Goal: Task Accomplishment & Management: Use online tool/utility

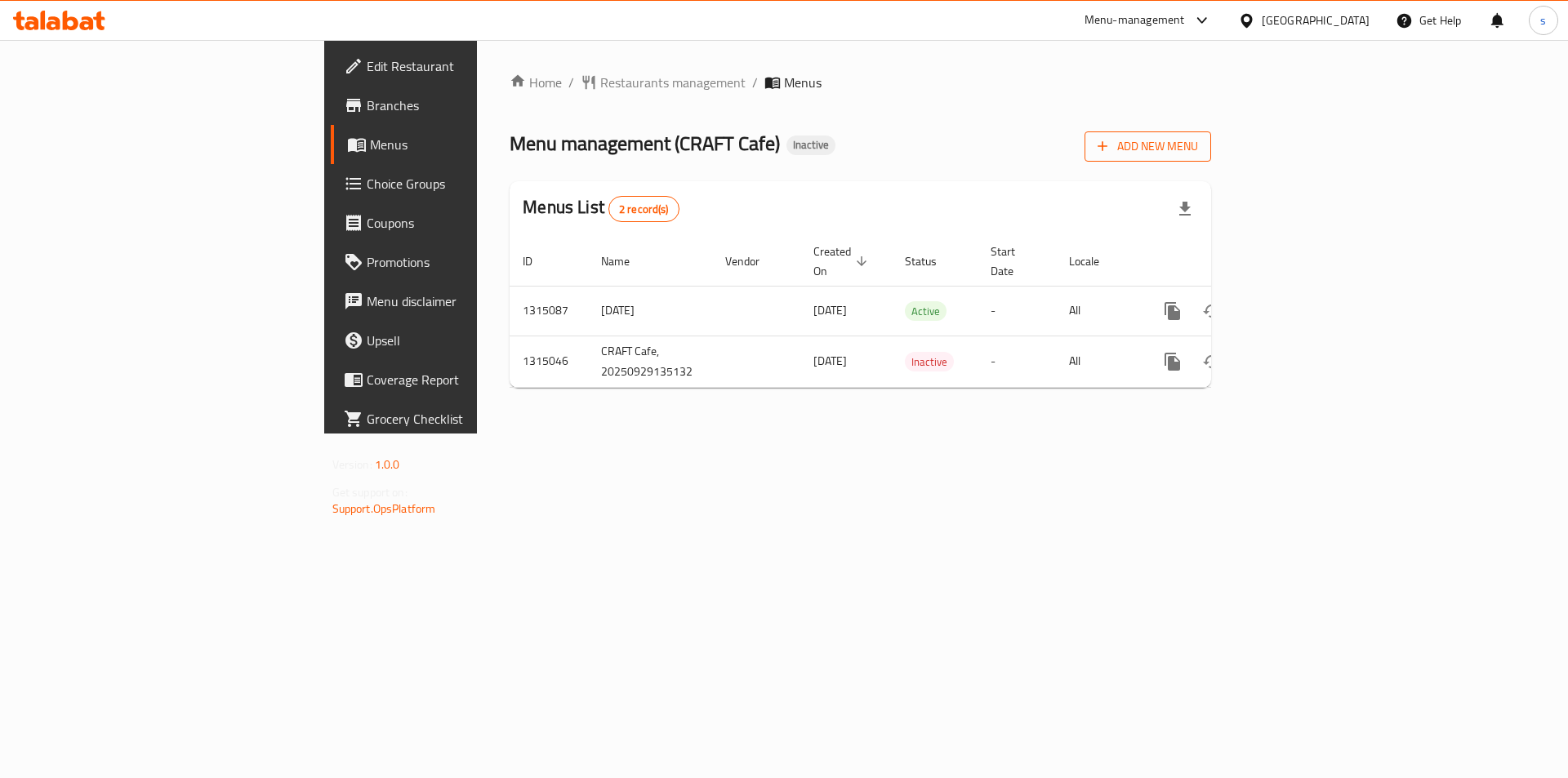
click at [1198, 145] on span "Add New Menu" at bounding box center [1148, 146] width 101 height 21
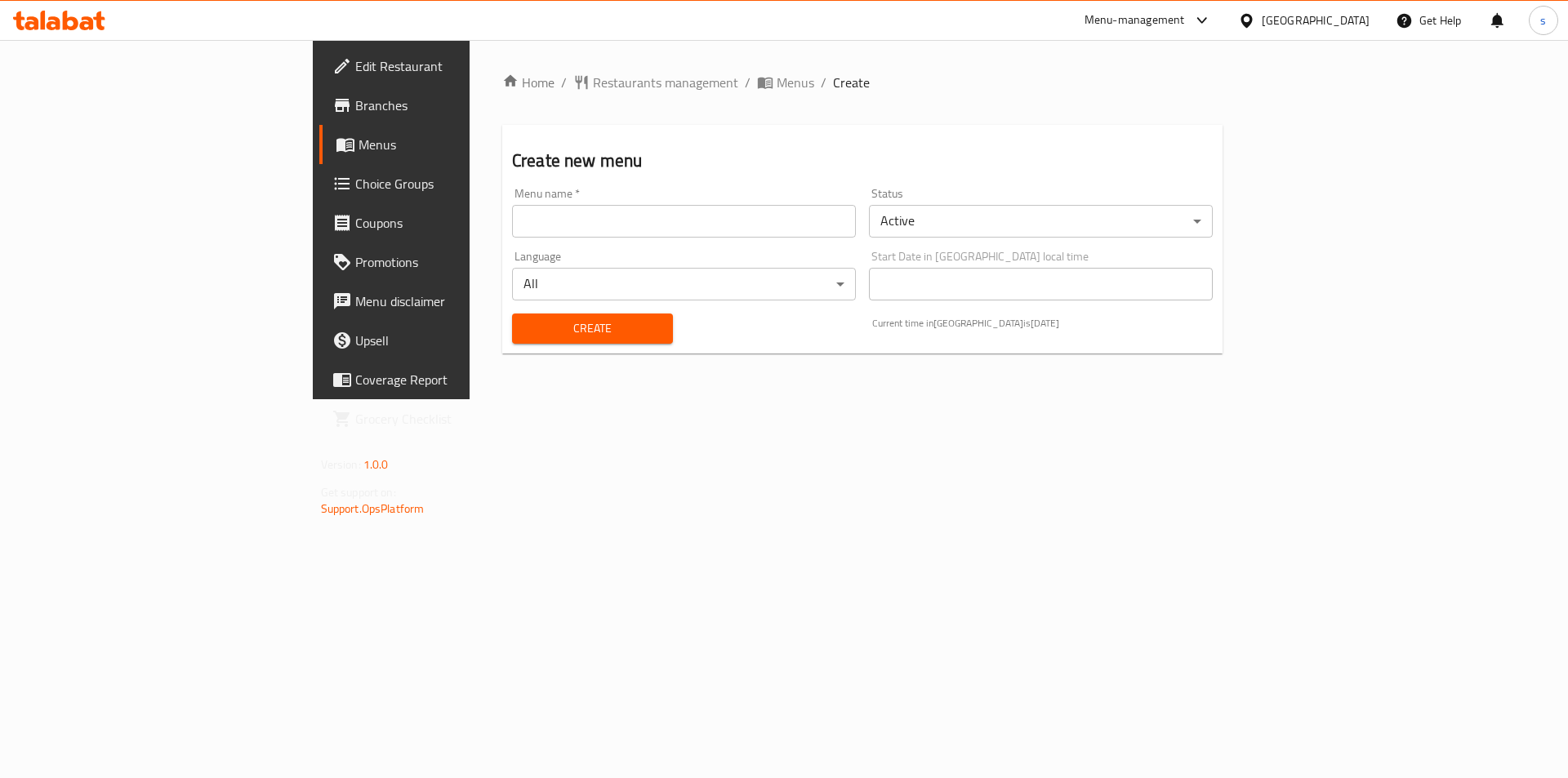
click at [542, 219] on input "text" at bounding box center [684, 221] width 344 height 33
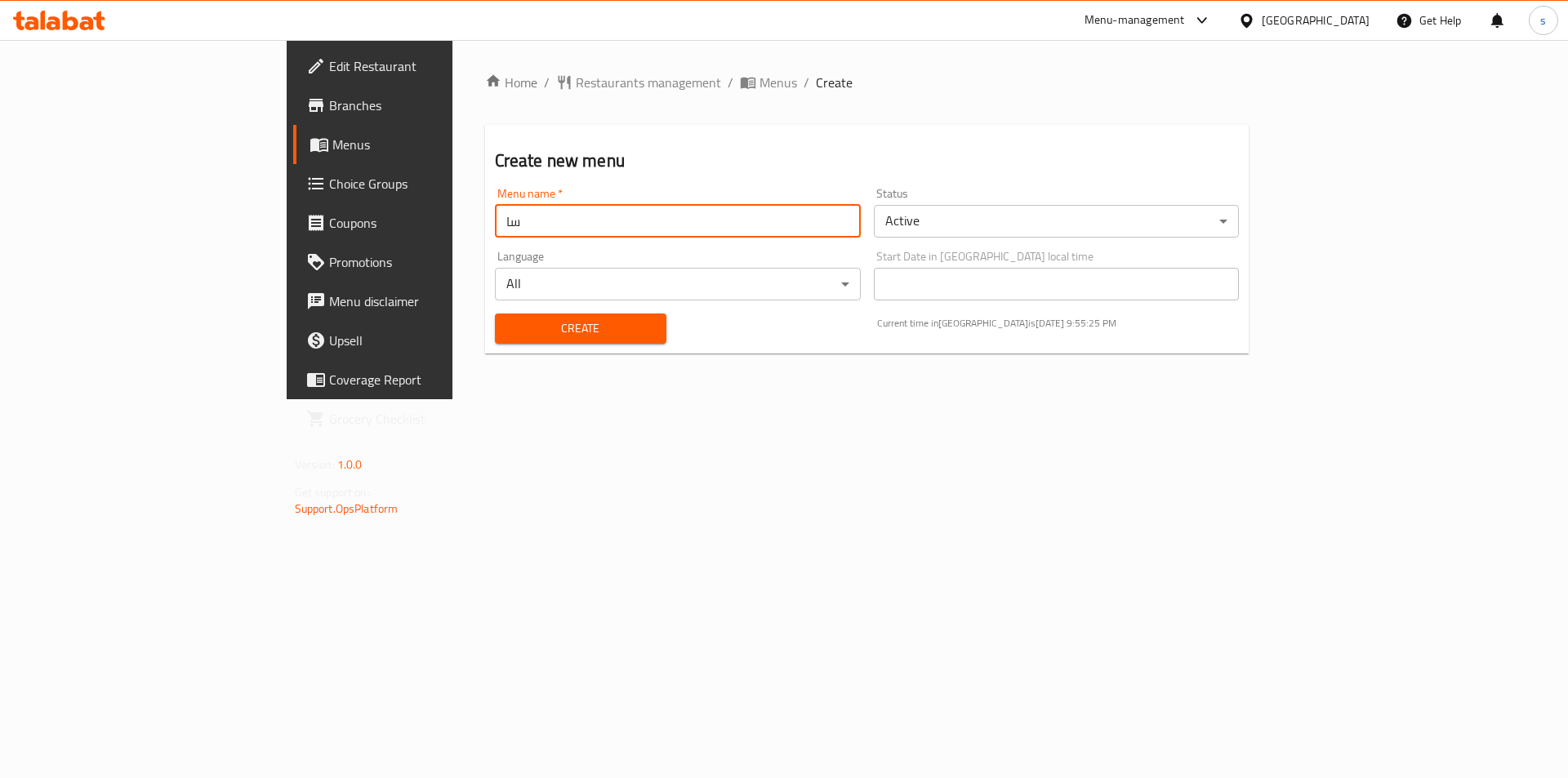
type input "س"
type input "shady 29/9/205"
click at [495, 313] on button "Create" at bounding box center [581, 328] width 171 height 30
click at [332, 136] on span "Menus" at bounding box center [434, 145] width 203 height 20
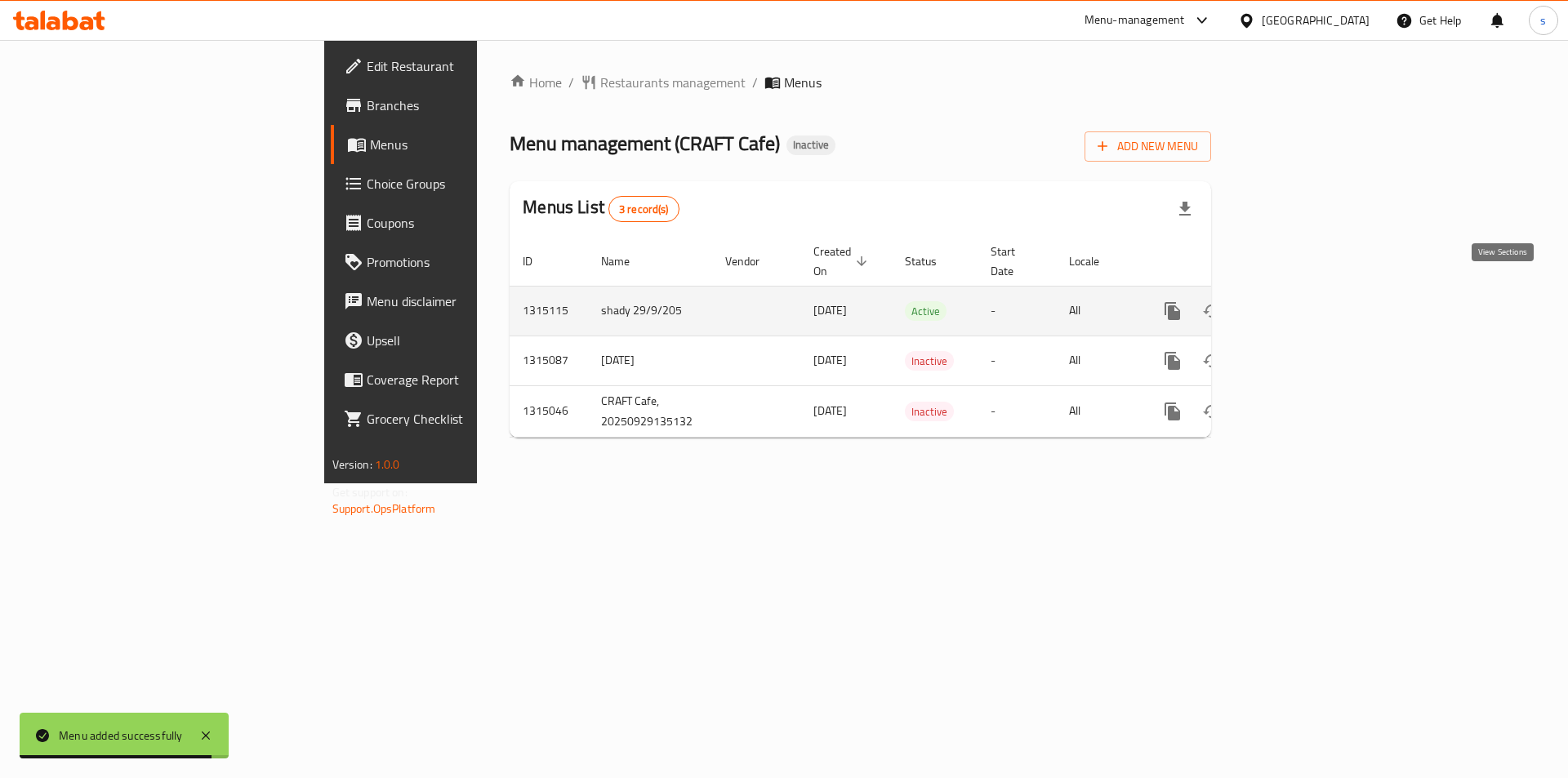
click at [1300, 302] on icon "enhanced table" at bounding box center [1290, 311] width 20 height 20
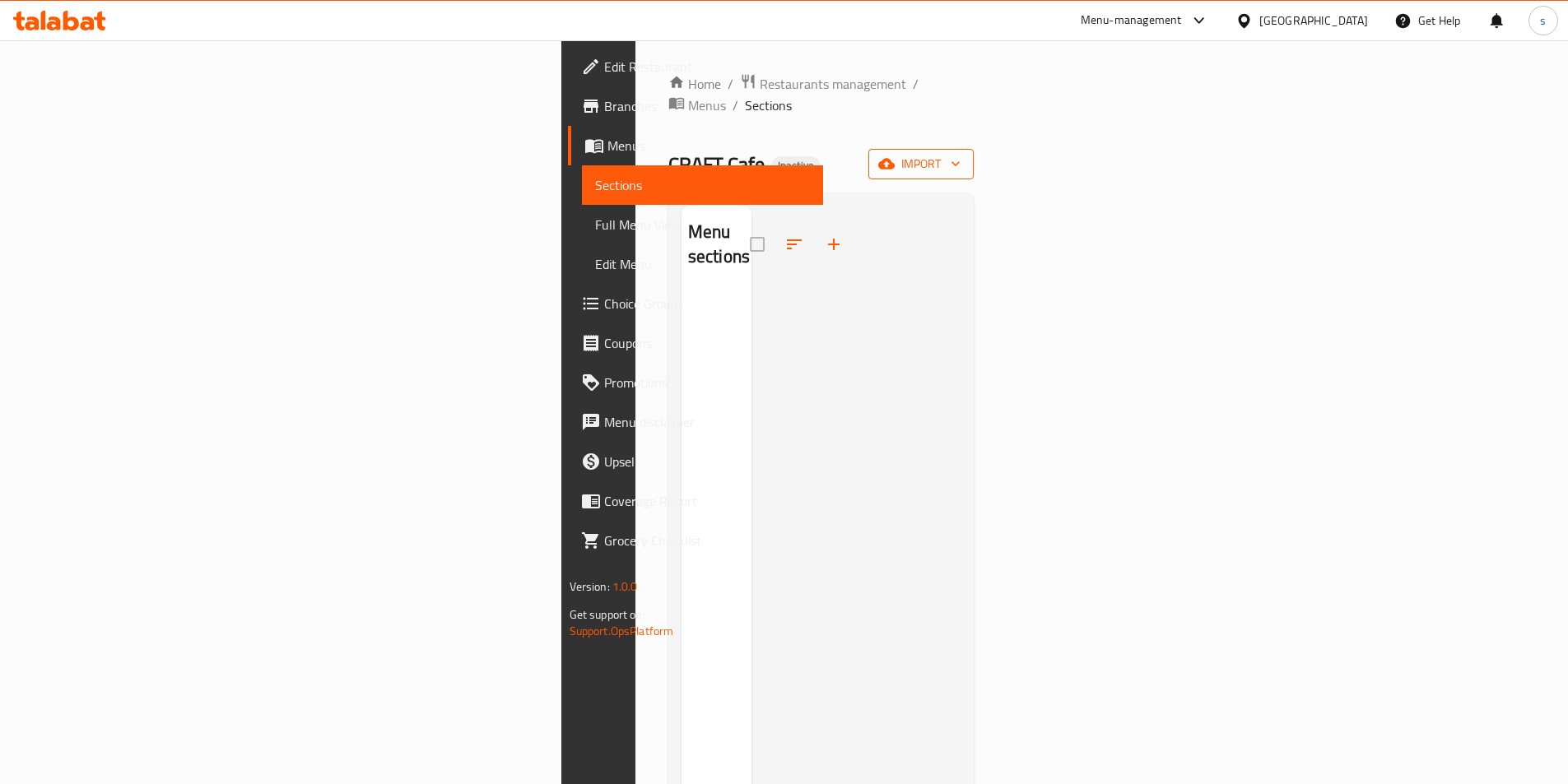
click at [961, 154] on span "import" at bounding box center [921, 164] width 79 height 21
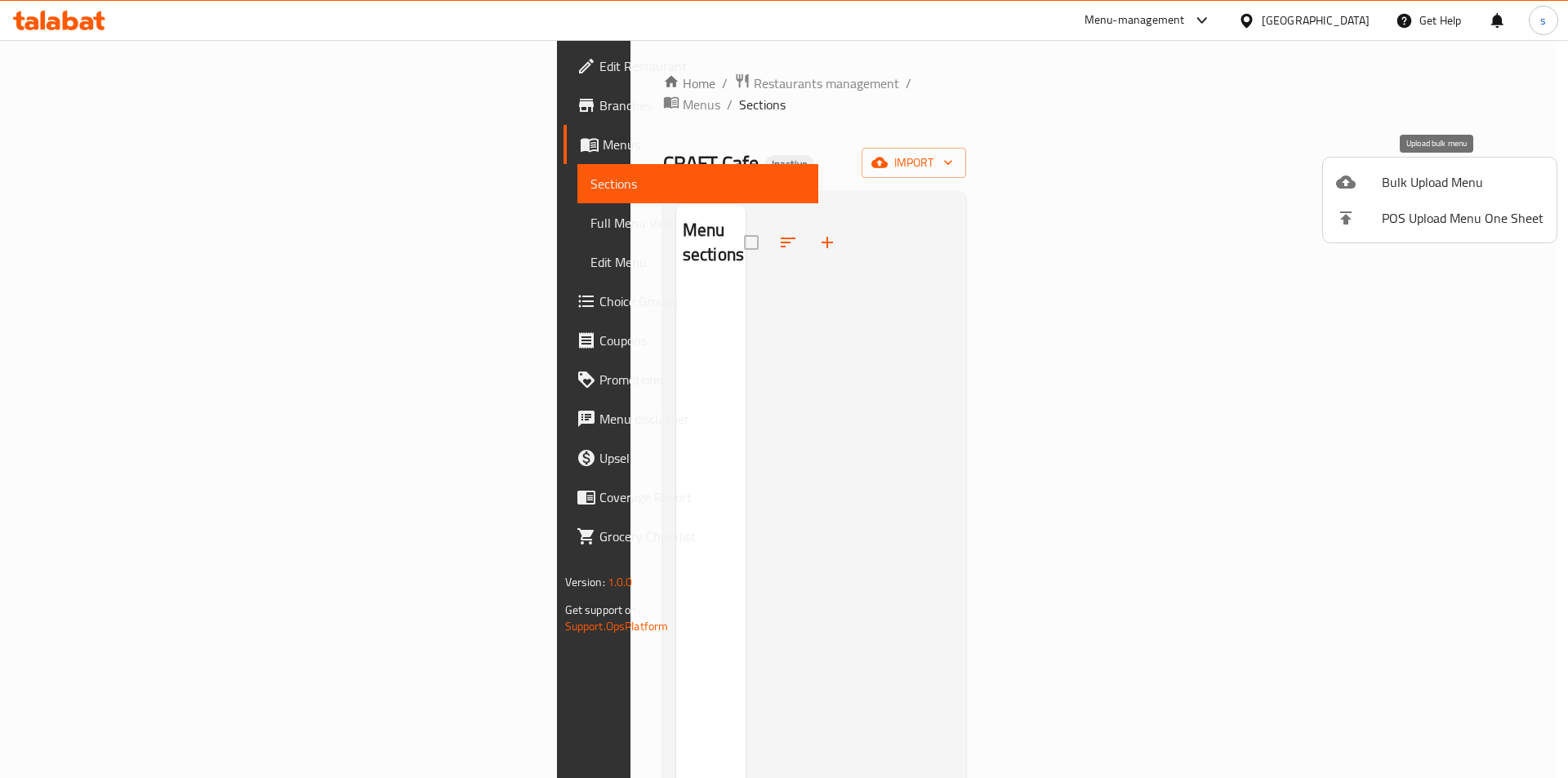
click at [1374, 180] on div at bounding box center [1358, 182] width 46 height 20
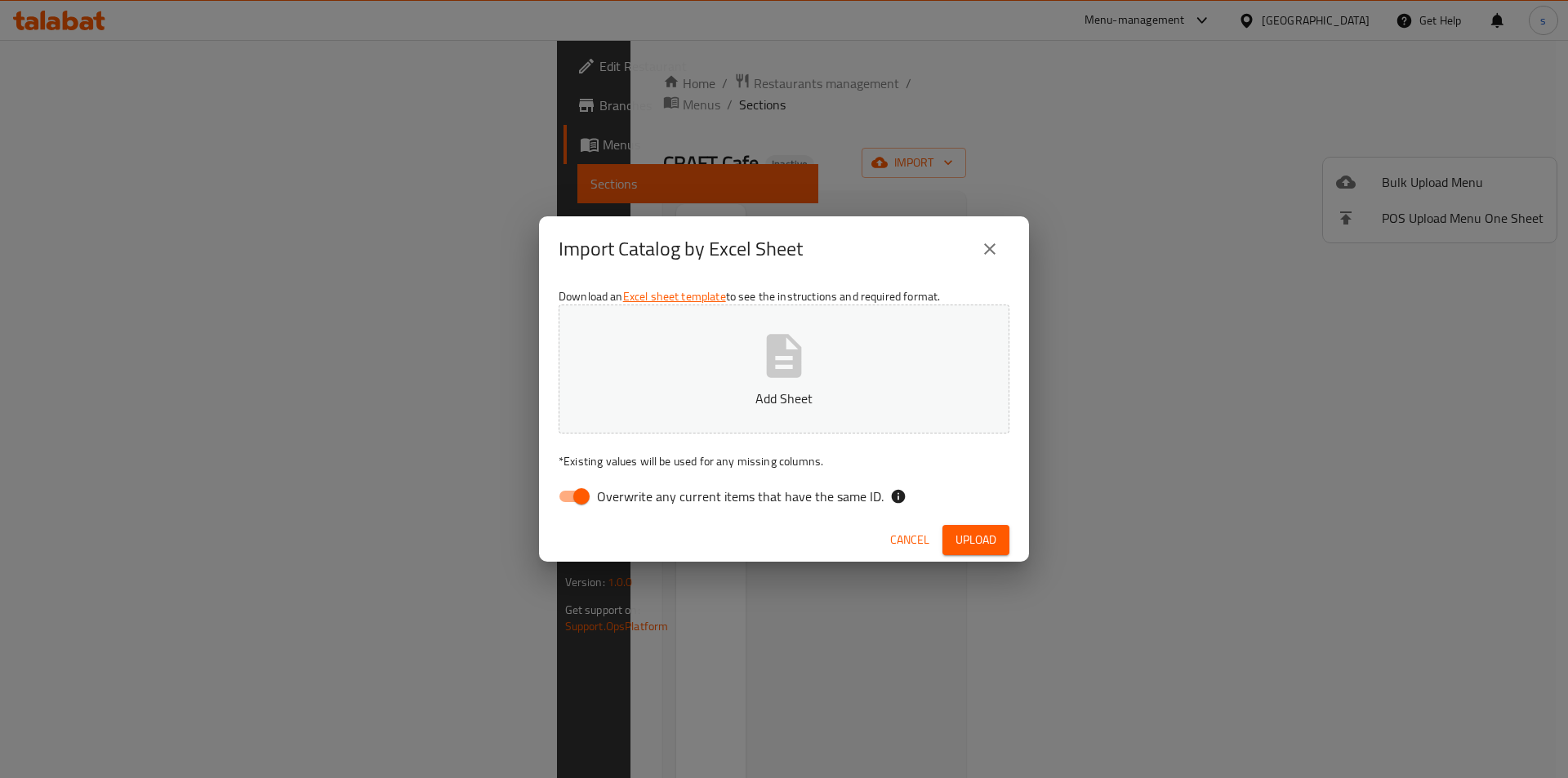
click at [571, 495] on input "Overwrite any current items that have the same ID." at bounding box center [581, 496] width 93 height 31
checkbox input "false"
click at [979, 537] on span "Upload" at bounding box center [976, 540] width 41 height 21
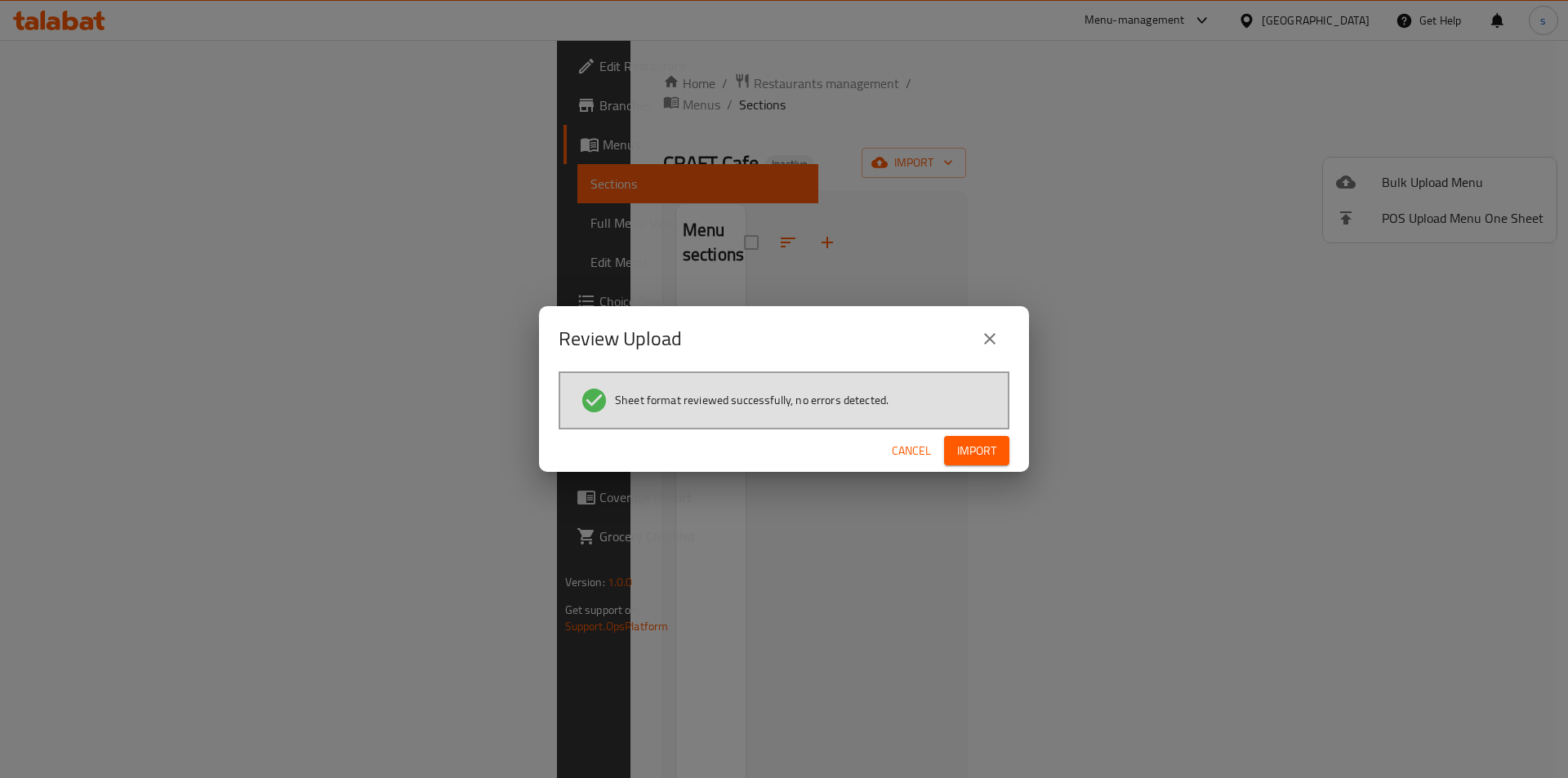
click at [978, 456] on span "Import" at bounding box center [976, 451] width 39 height 21
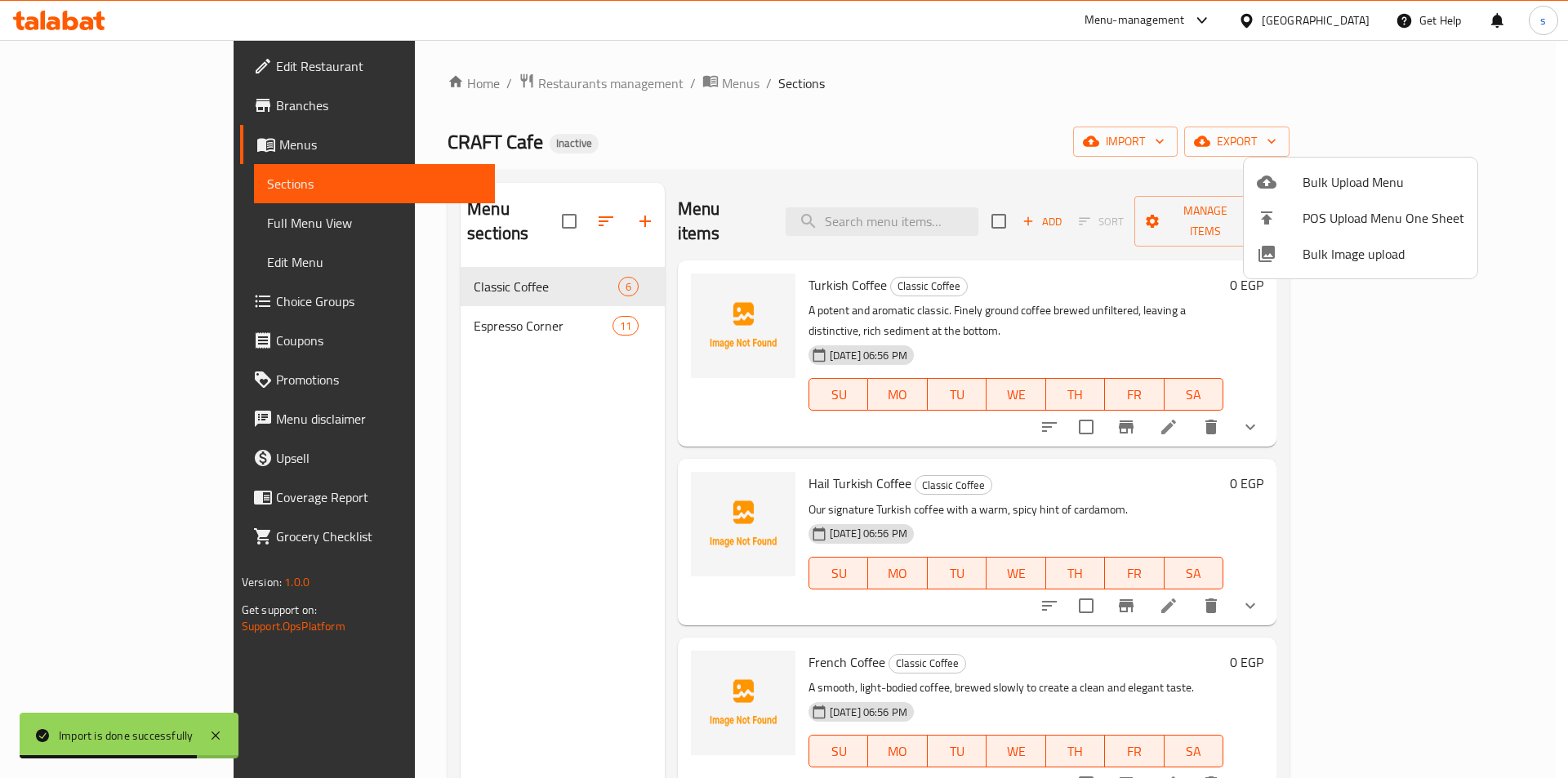
click at [1183, 112] on div at bounding box center [784, 389] width 1568 height 778
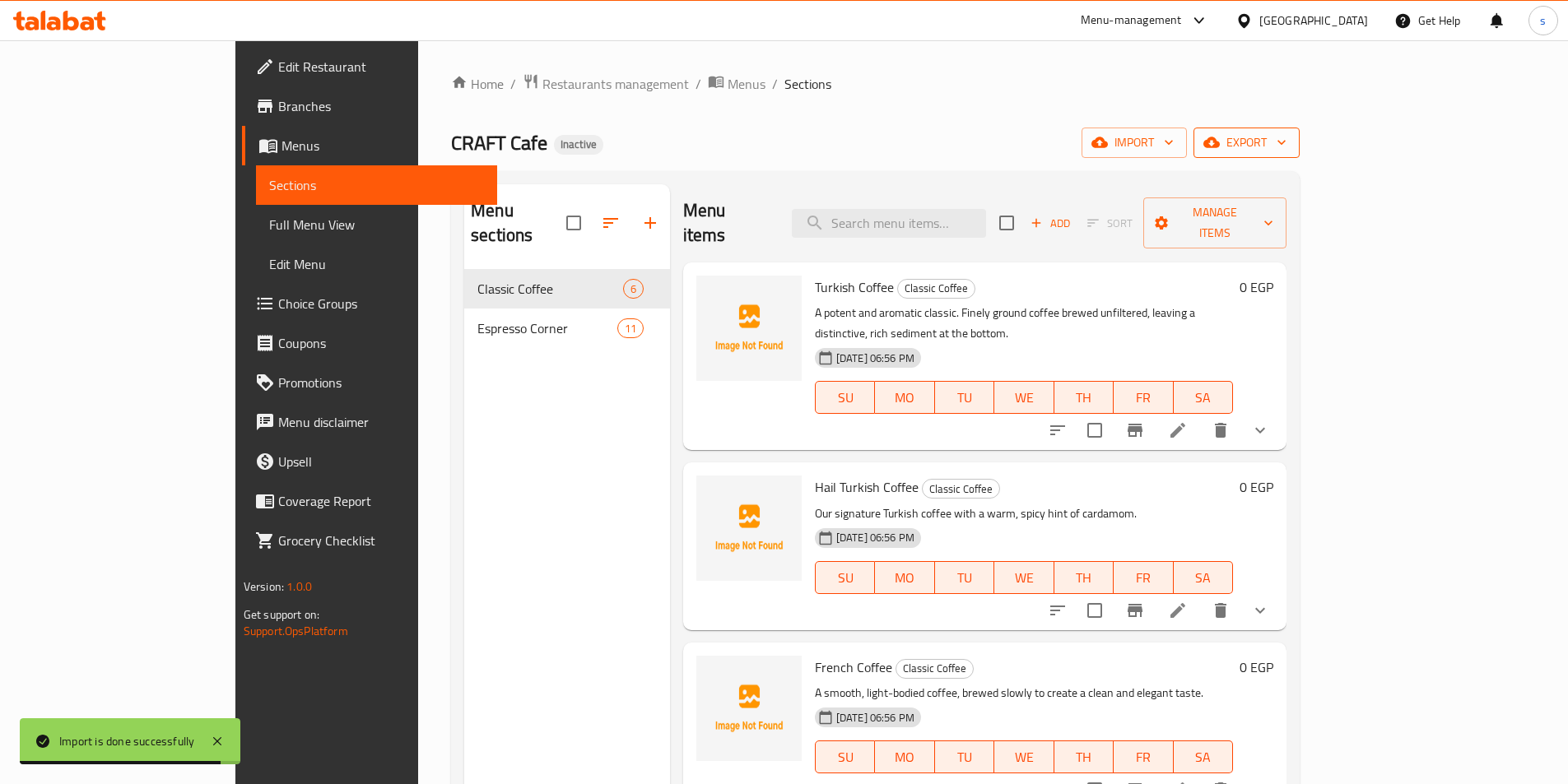
click at [1286, 140] on span "export" at bounding box center [1246, 142] width 80 height 21
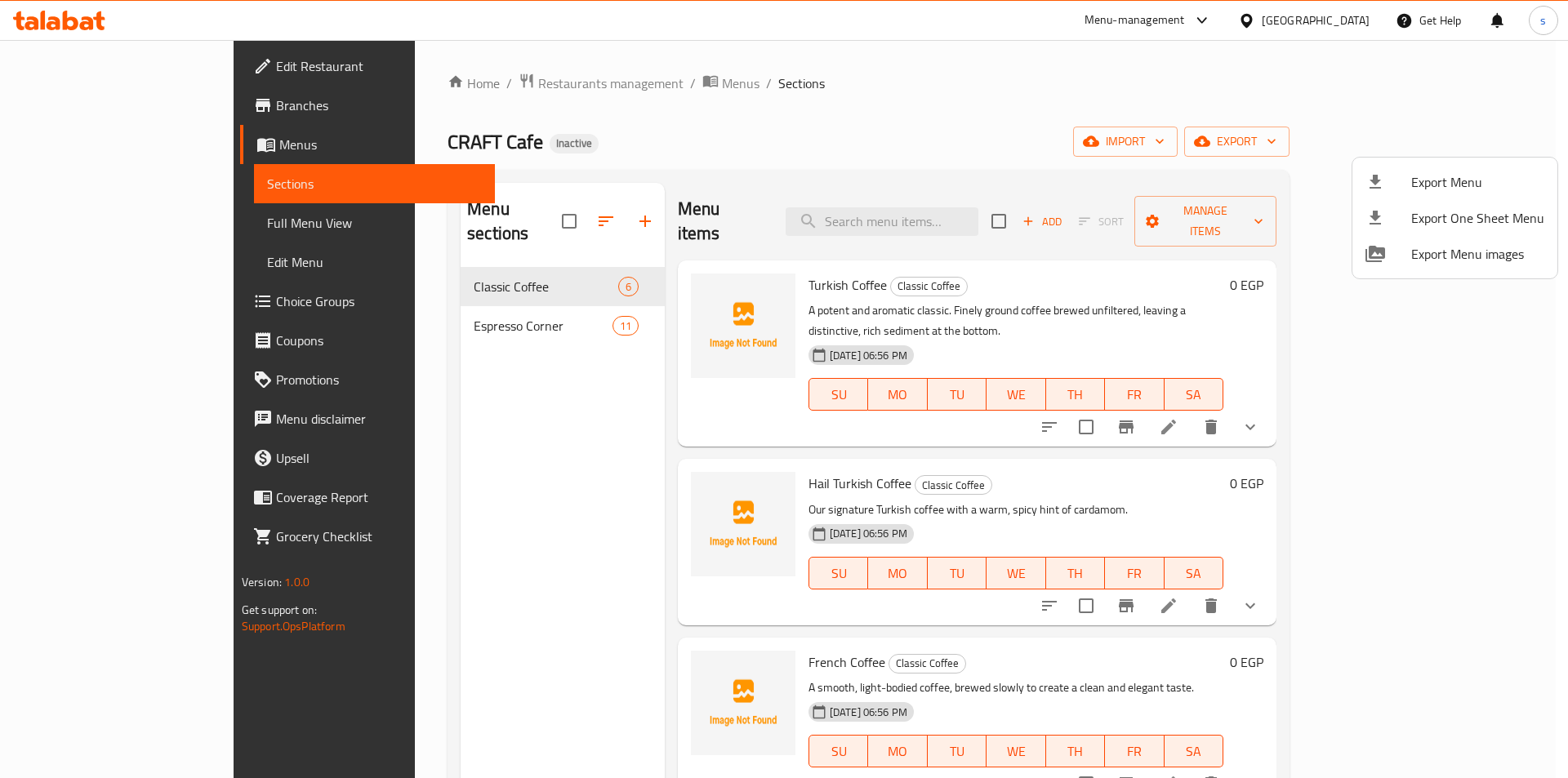
click at [792, 123] on div at bounding box center [784, 389] width 1568 height 778
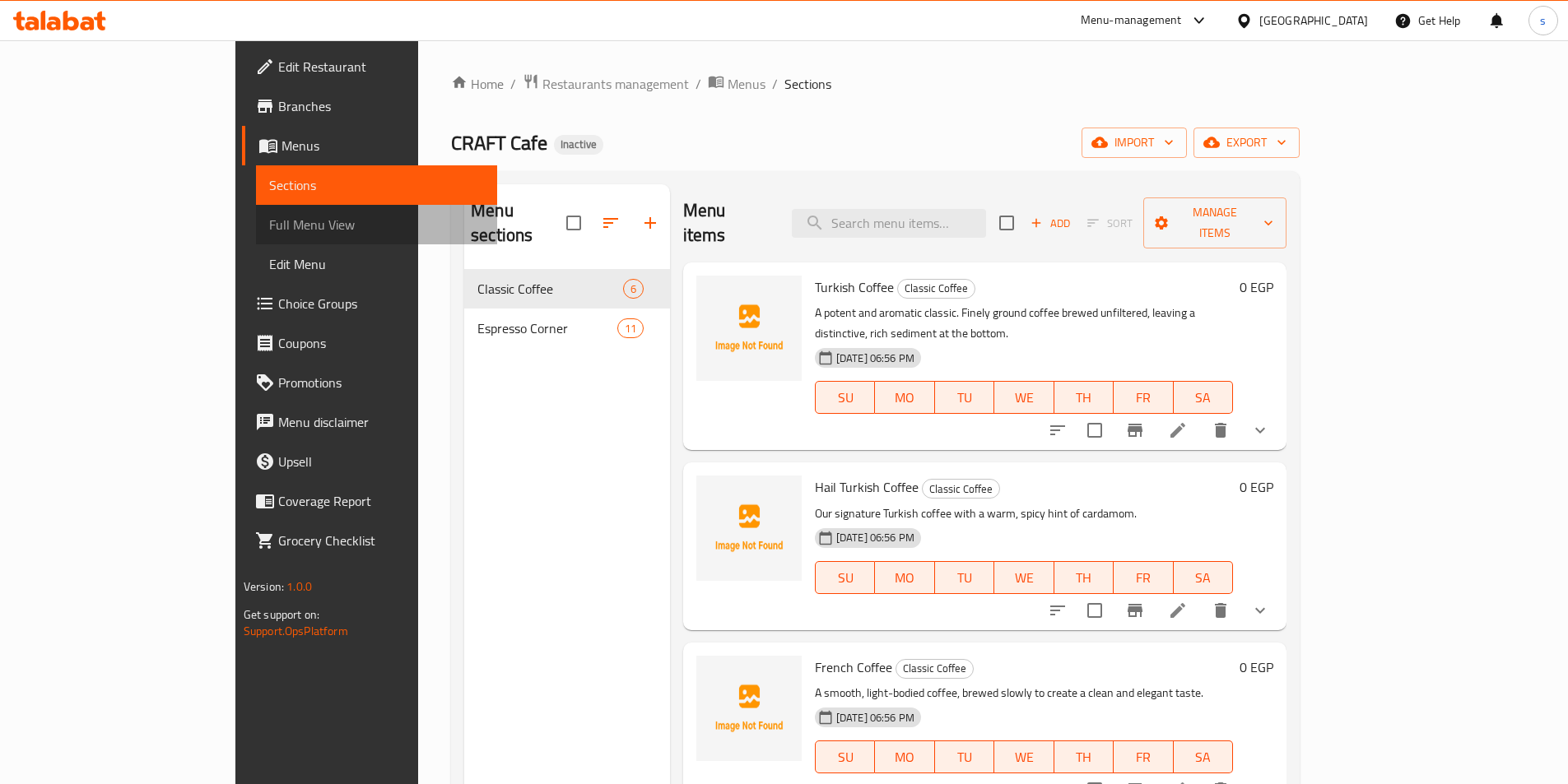
click at [269, 221] on span "Full Menu View" at bounding box center [376, 225] width 215 height 20
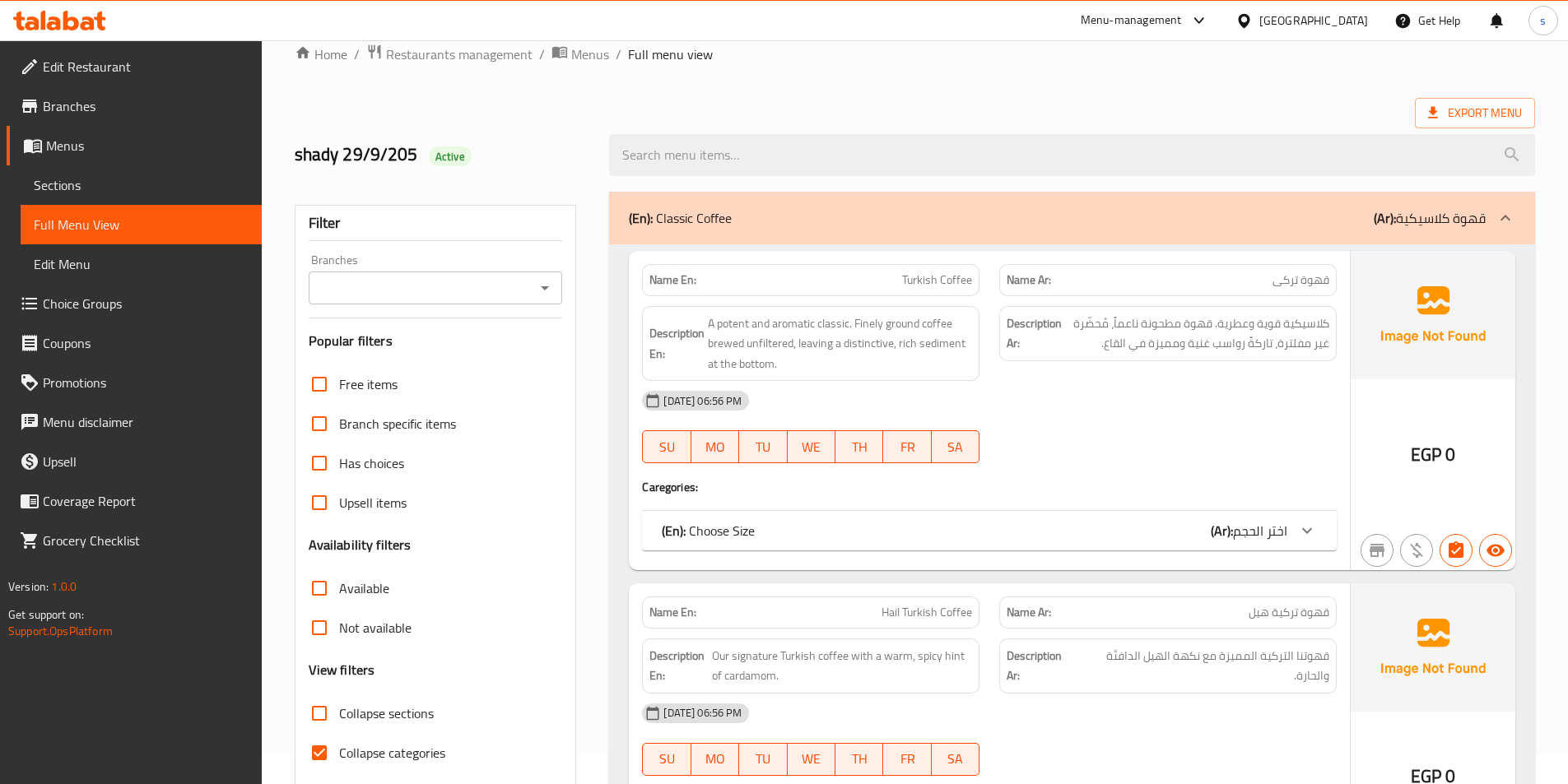
scroll to position [83, 0]
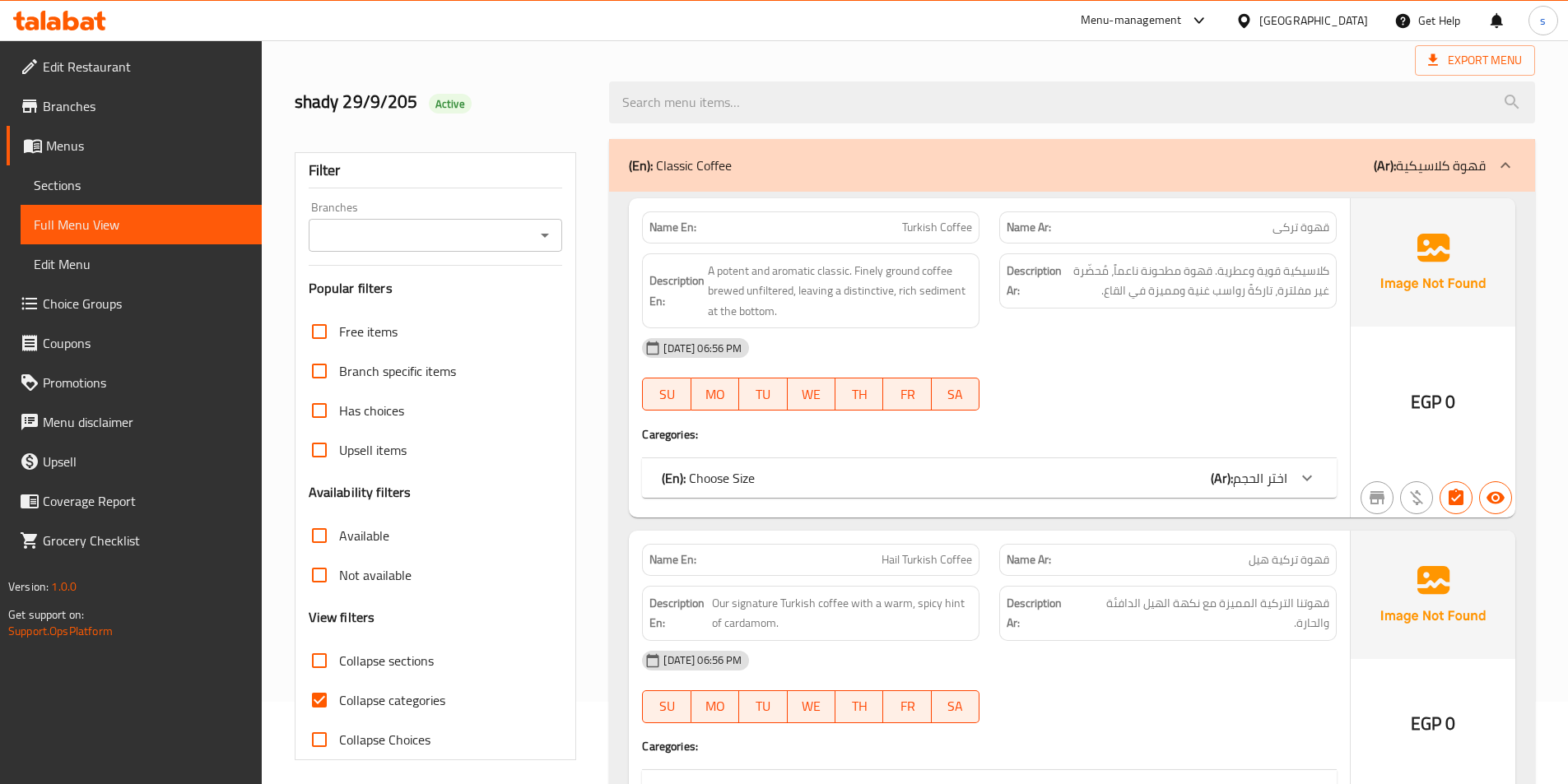
click at [328, 694] on input "Collapse categories" at bounding box center [319, 700] width 40 height 40
checkbox input "false"
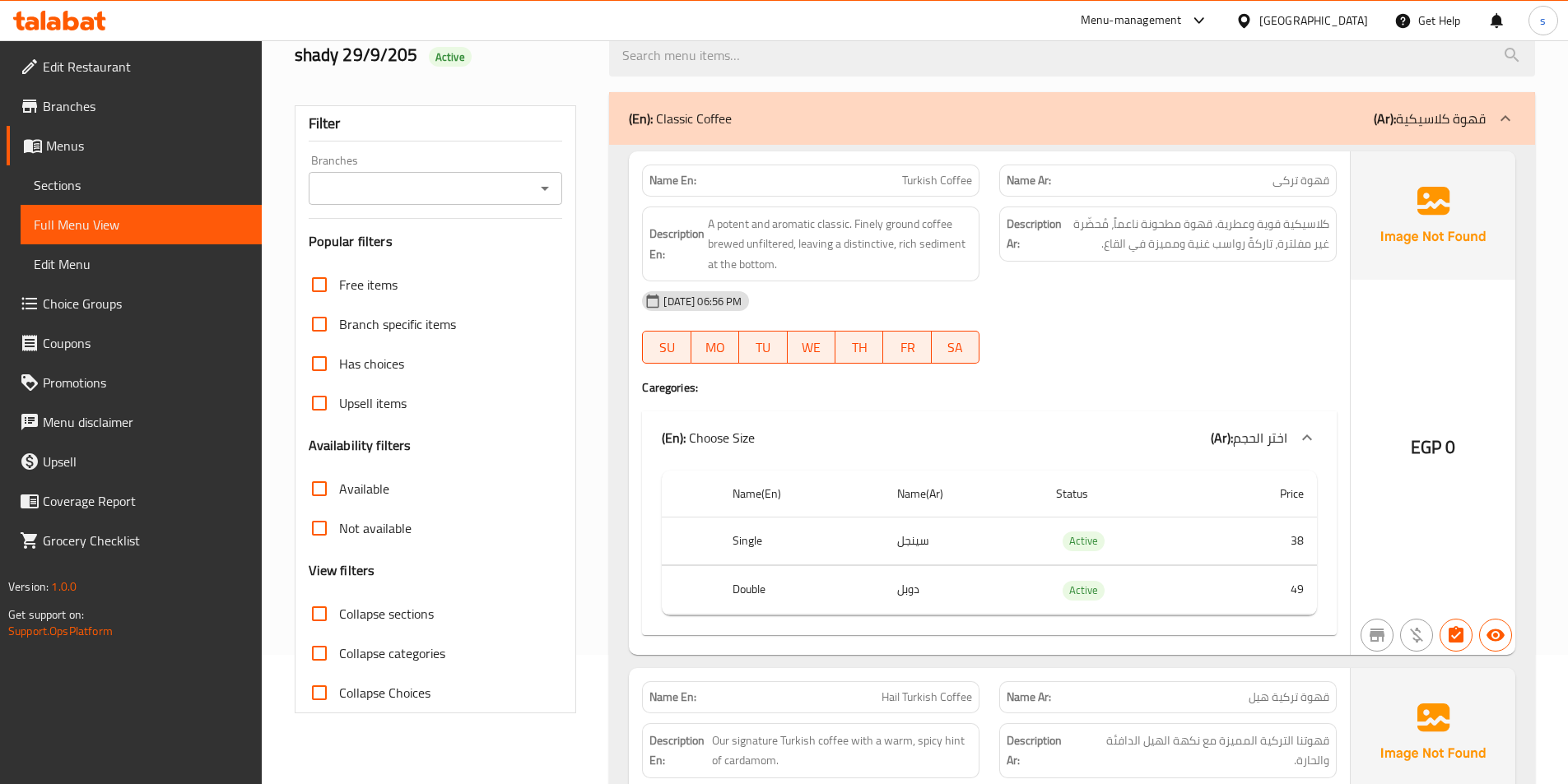
scroll to position [0, 0]
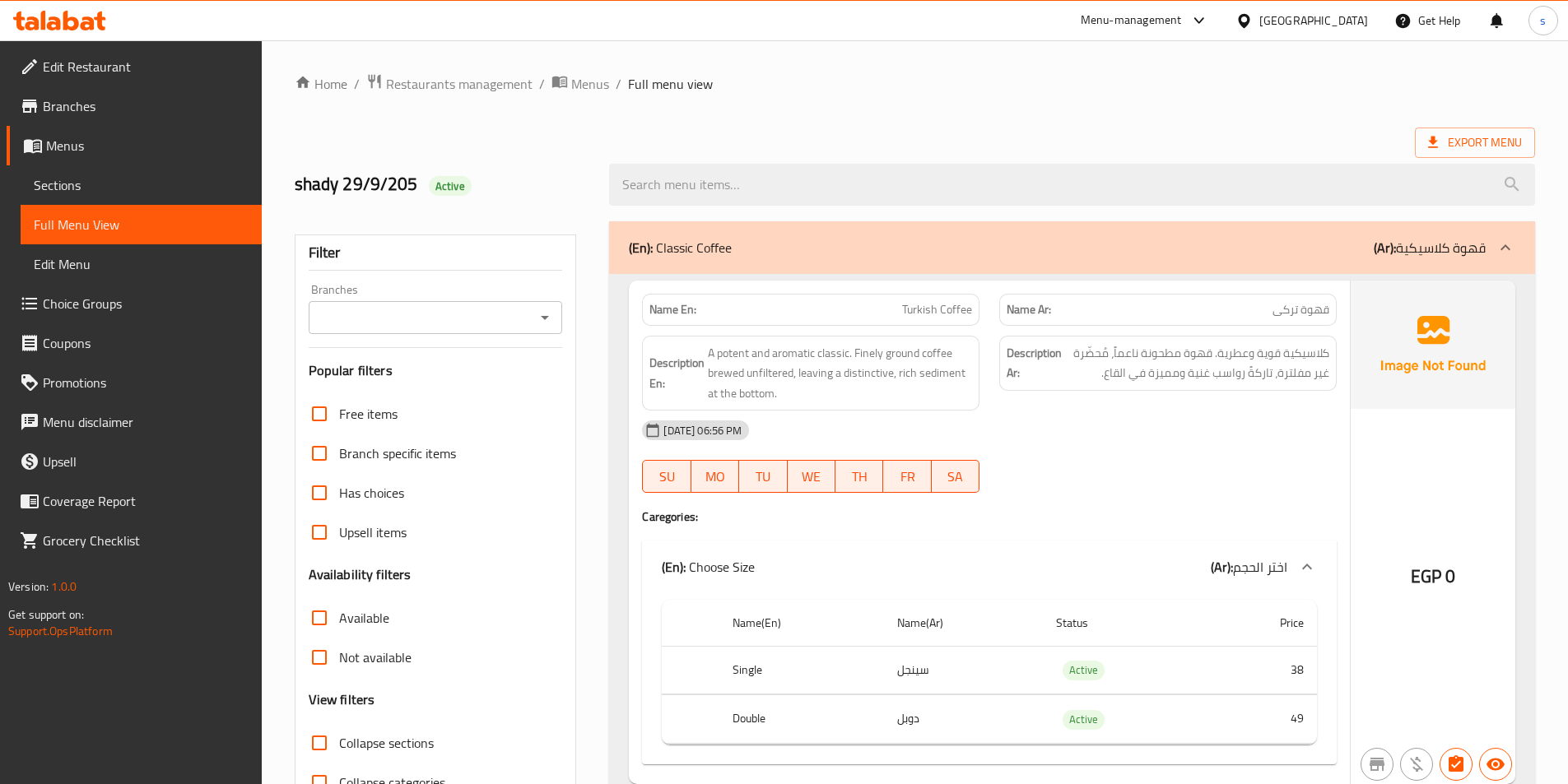
click at [141, 185] on span "Sections" at bounding box center [141, 185] width 215 height 20
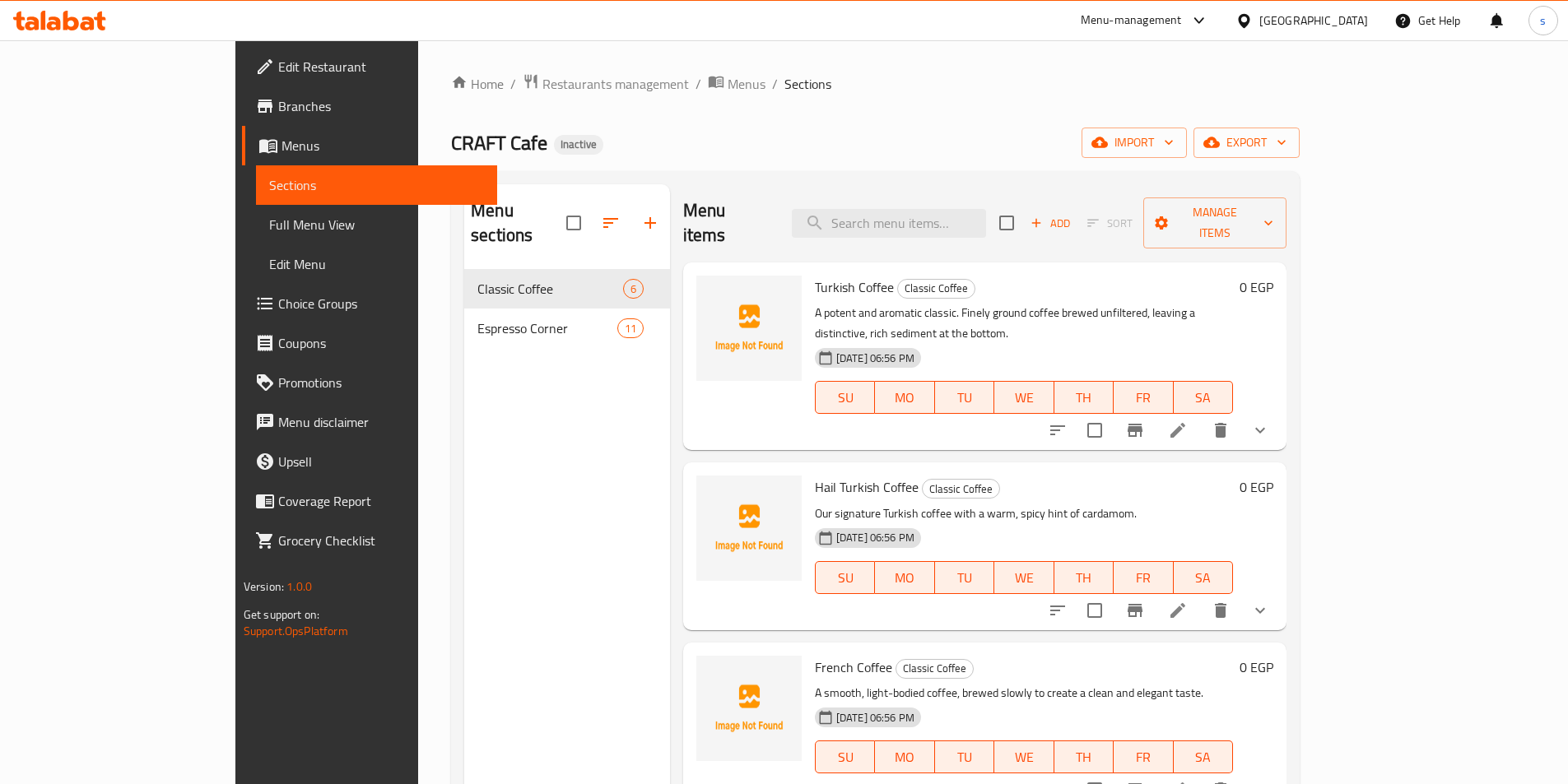
click at [269, 227] on span "Full Menu View" at bounding box center [376, 225] width 215 height 20
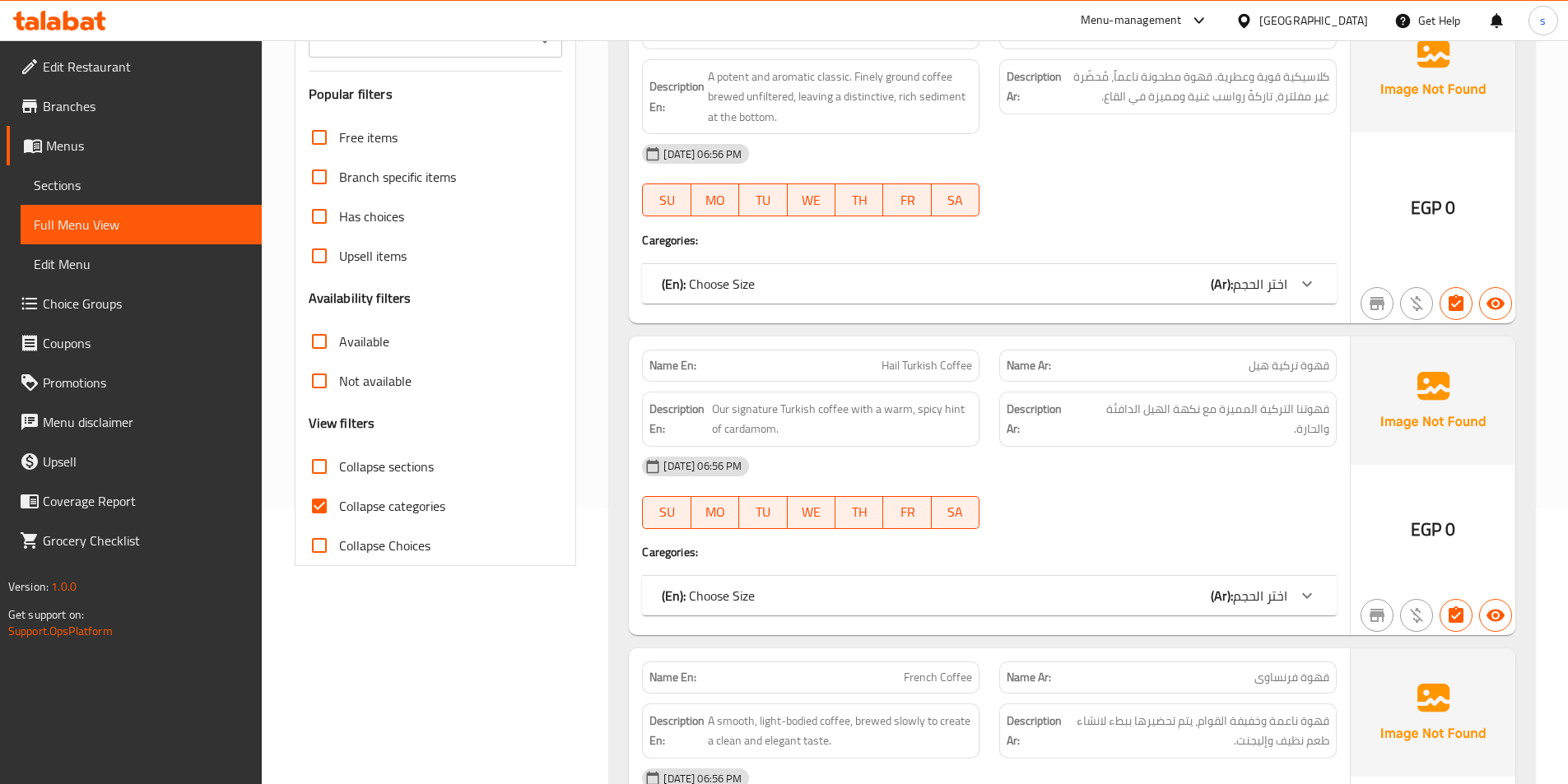
scroll to position [412, 0]
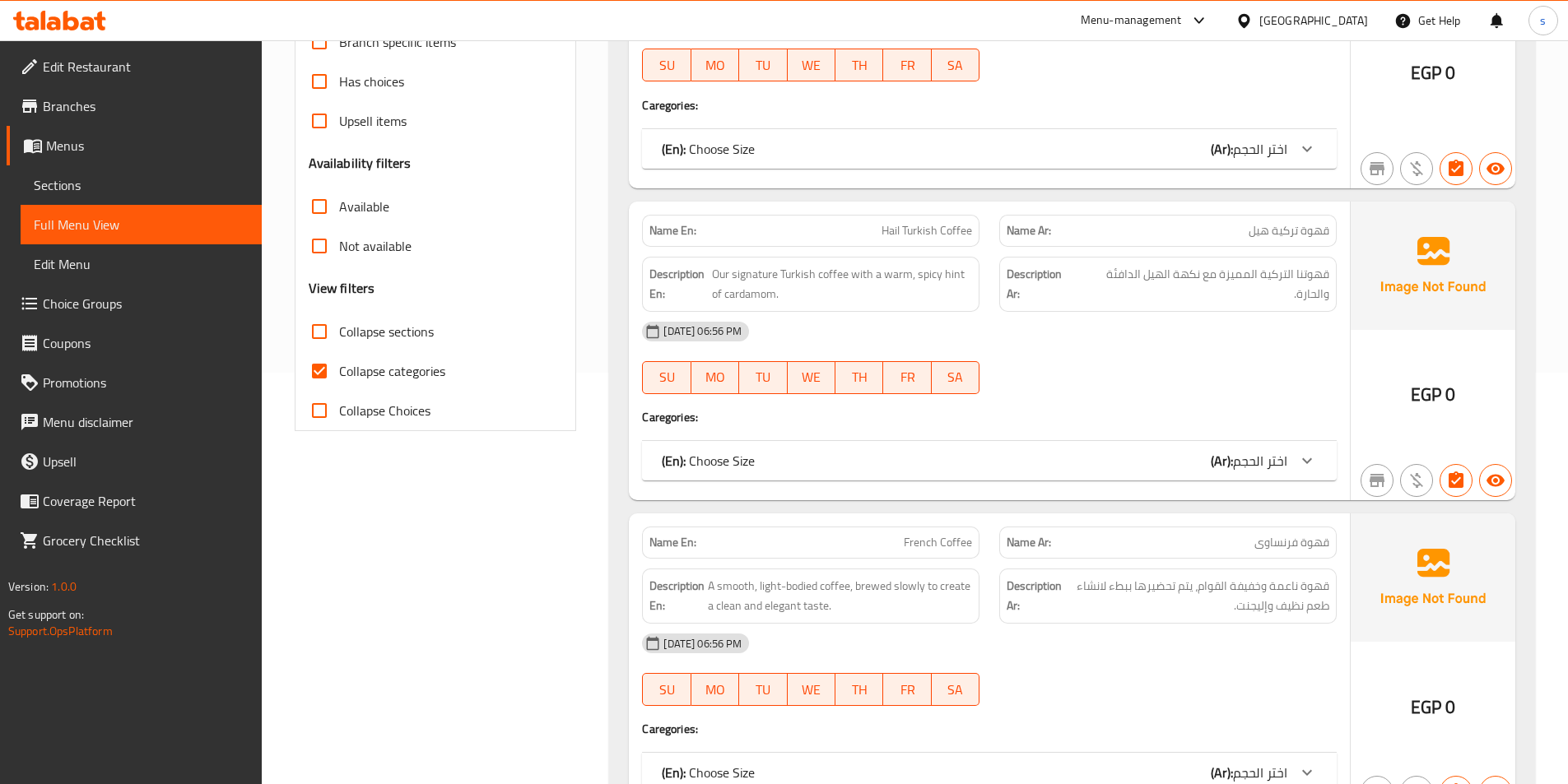
click at [380, 373] on span "Collapse categories" at bounding box center [392, 371] width 106 height 20
click at [339, 373] on input "Collapse categories" at bounding box center [319, 371] width 40 height 40
checkbox input "false"
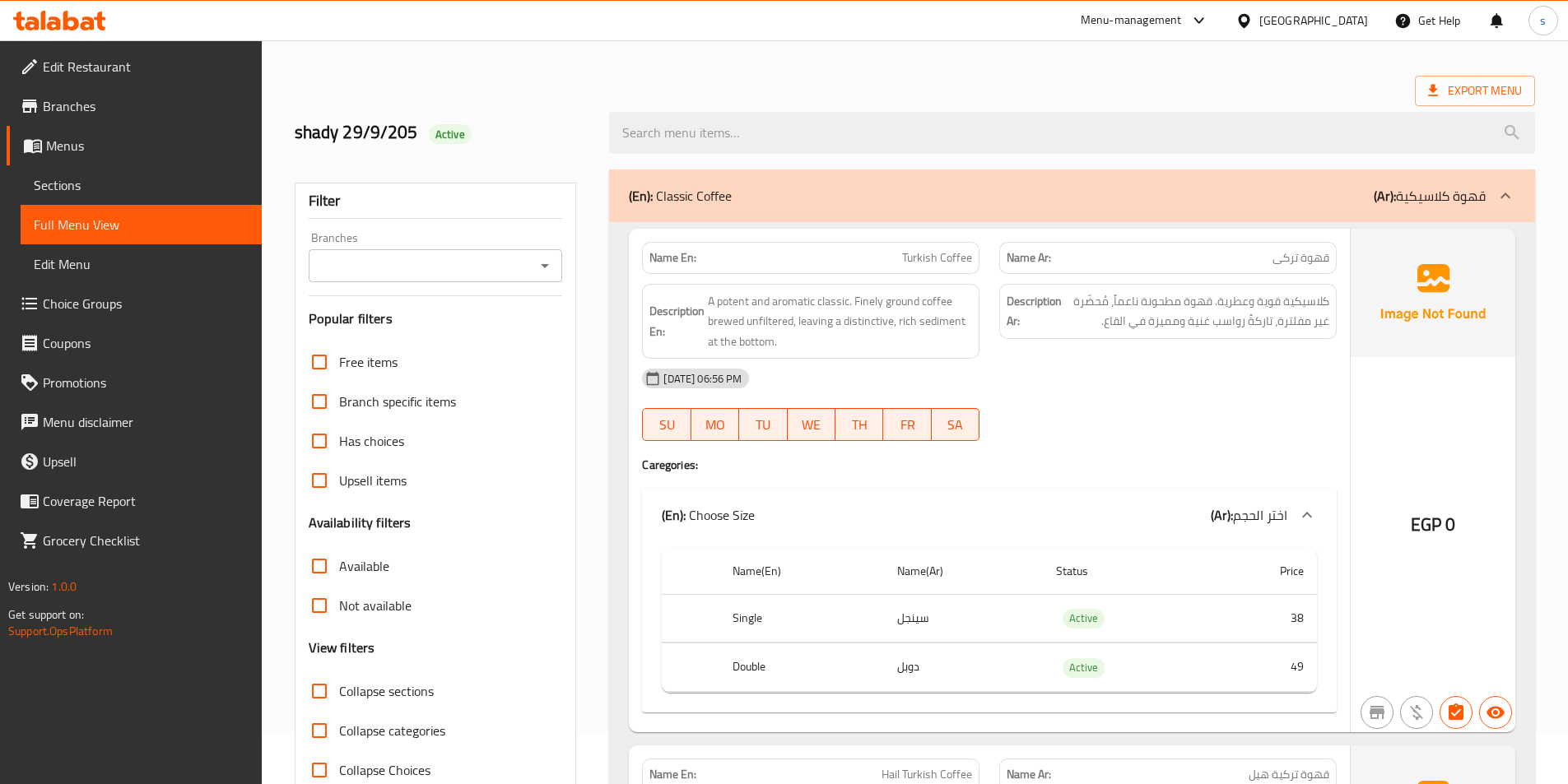
scroll to position [0, 0]
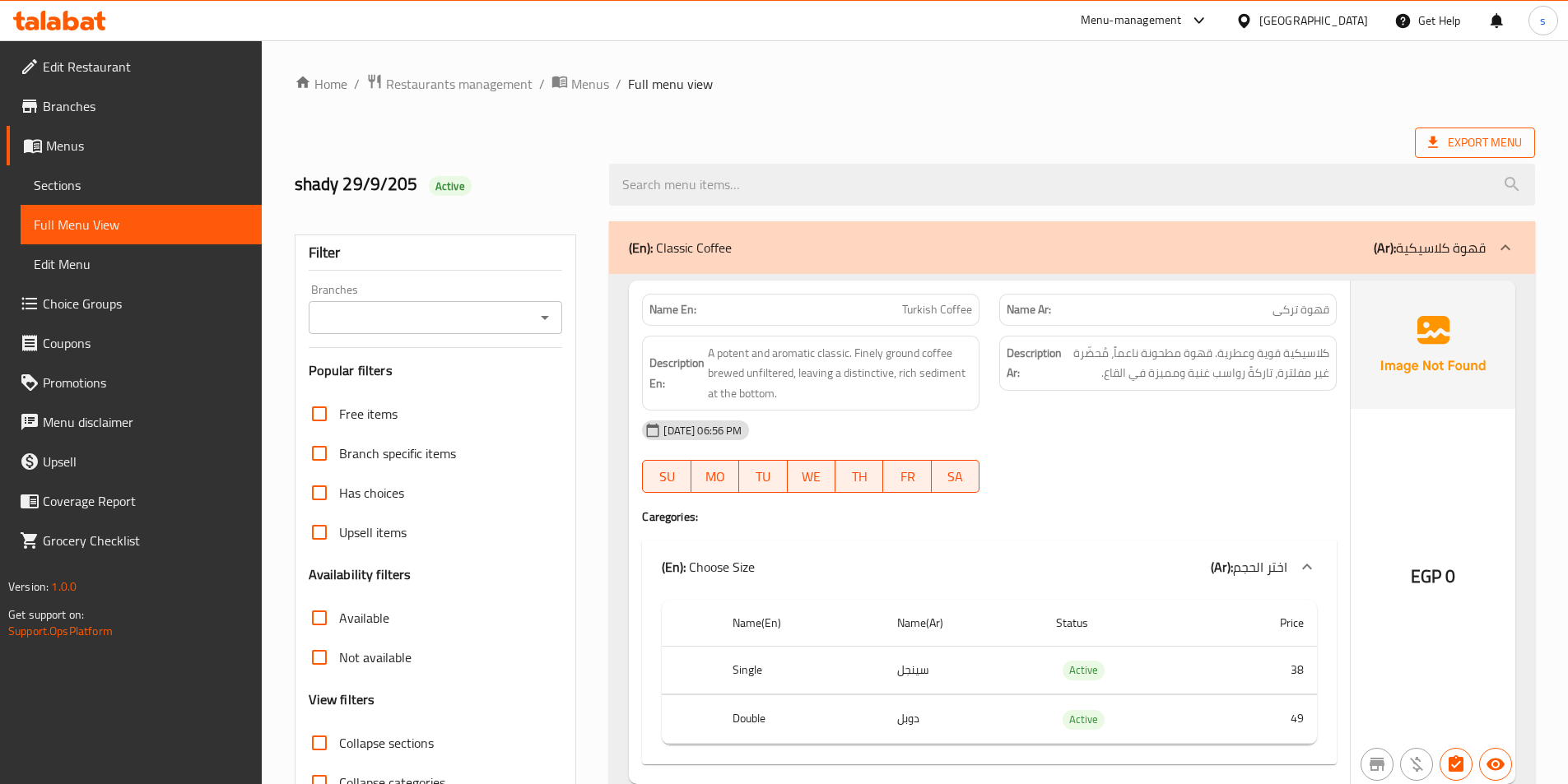
click at [1465, 134] on span "Export Menu" at bounding box center [1475, 142] width 94 height 21
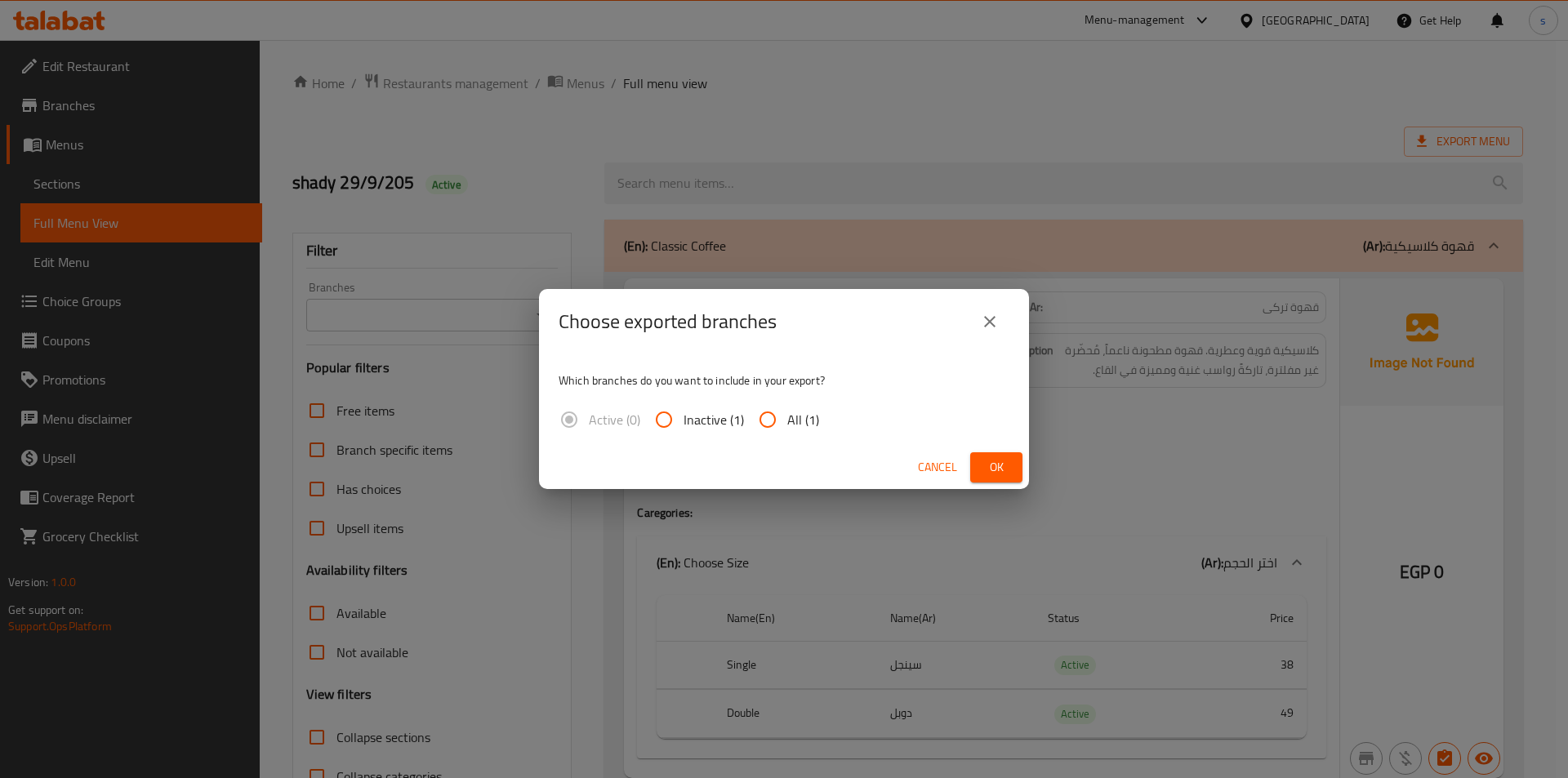
drag, startPoint x: 773, startPoint y: 412, endPoint x: 826, endPoint y: 431, distance: 56.3
click at [771, 412] on input "All (1)" at bounding box center [767, 419] width 39 height 39
radio input "true"
click at [994, 459] on span "Ok" at bounding box center [996, 467] width 26 height 21
